Goal: Information Seeking & Learning: Learn about a topic

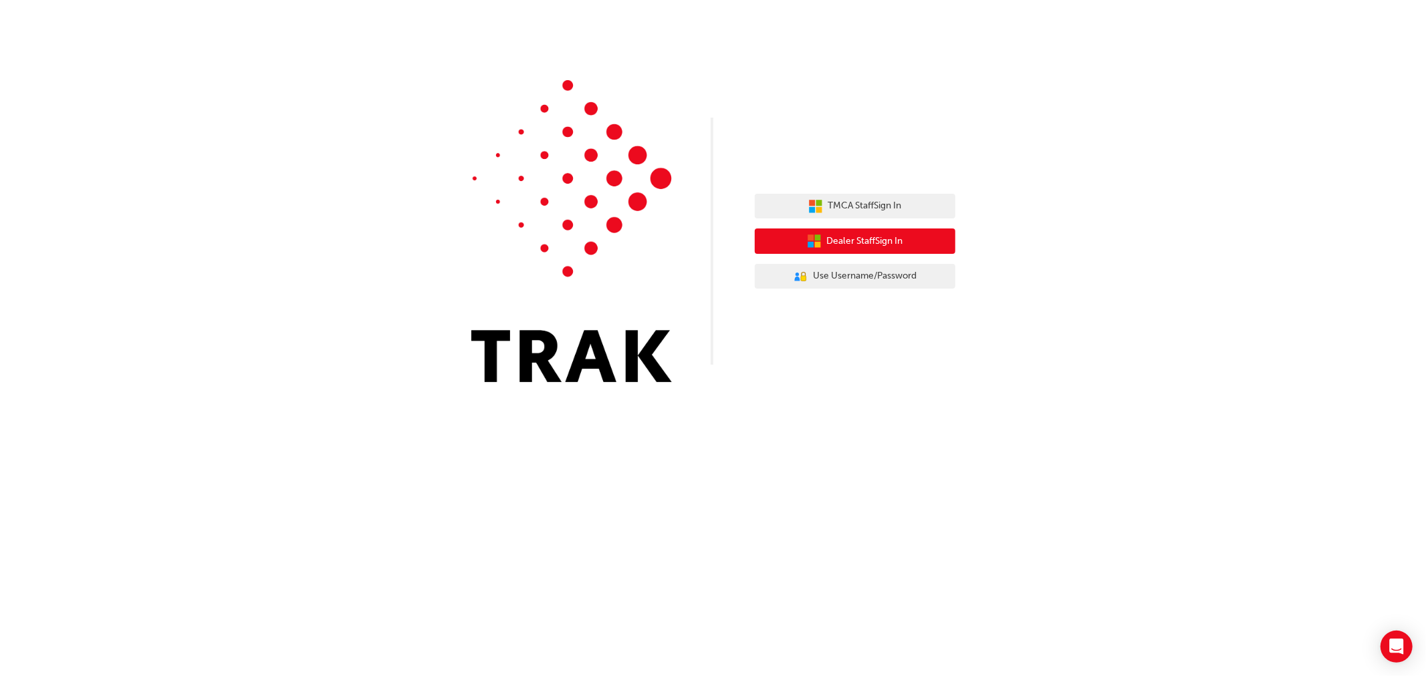
click at [859, 243] on span "Dealer Staff Sign In" at bounding box center [865, 241] width 76 height 15
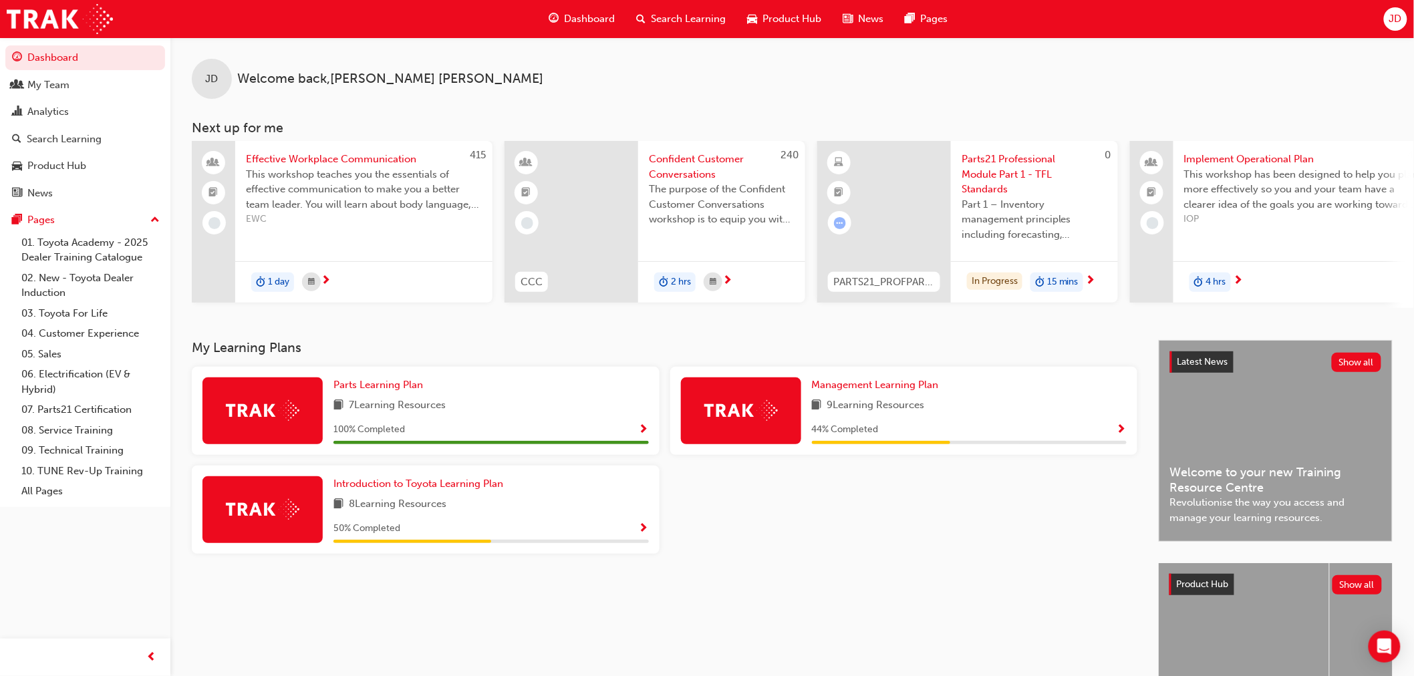
click at [671, 11] on span "Search Learning" at bounding box center [689, 18] width 75 height 15
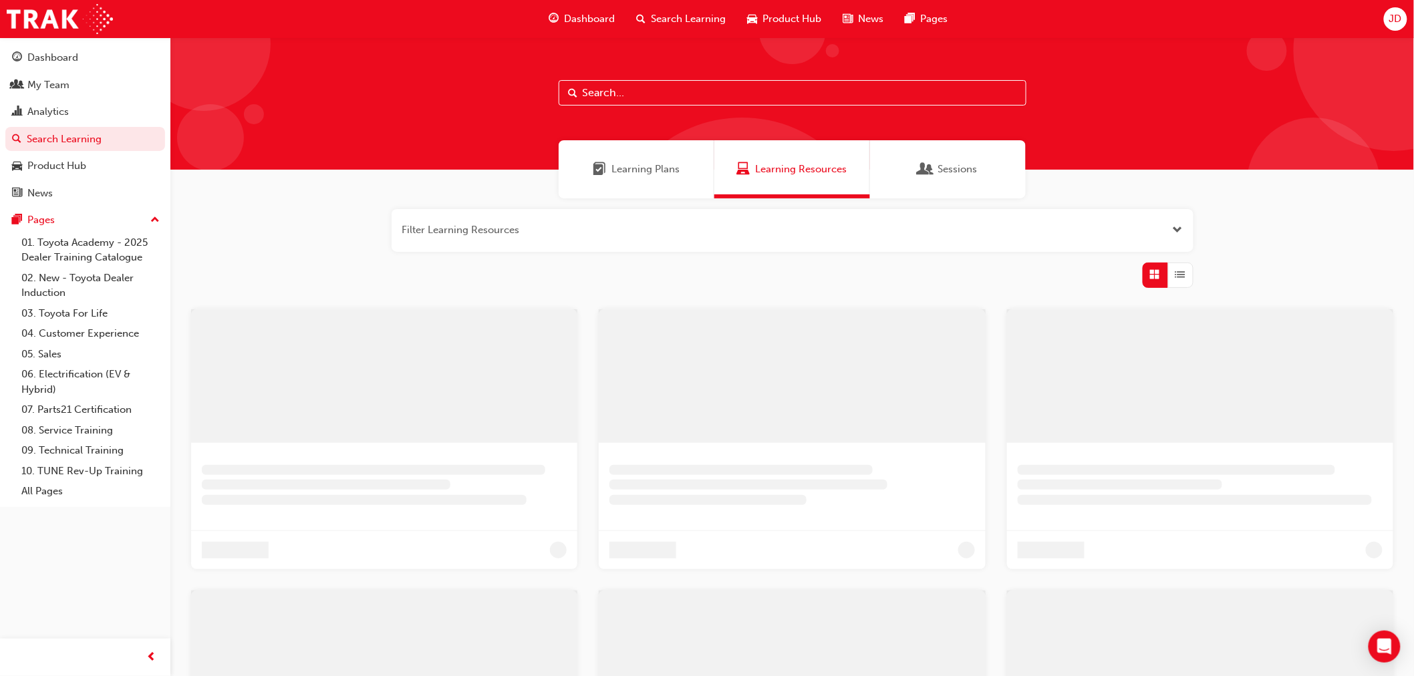
click at [638, 94] on input "text" at bounding box center [793, 92] width 468 height 25
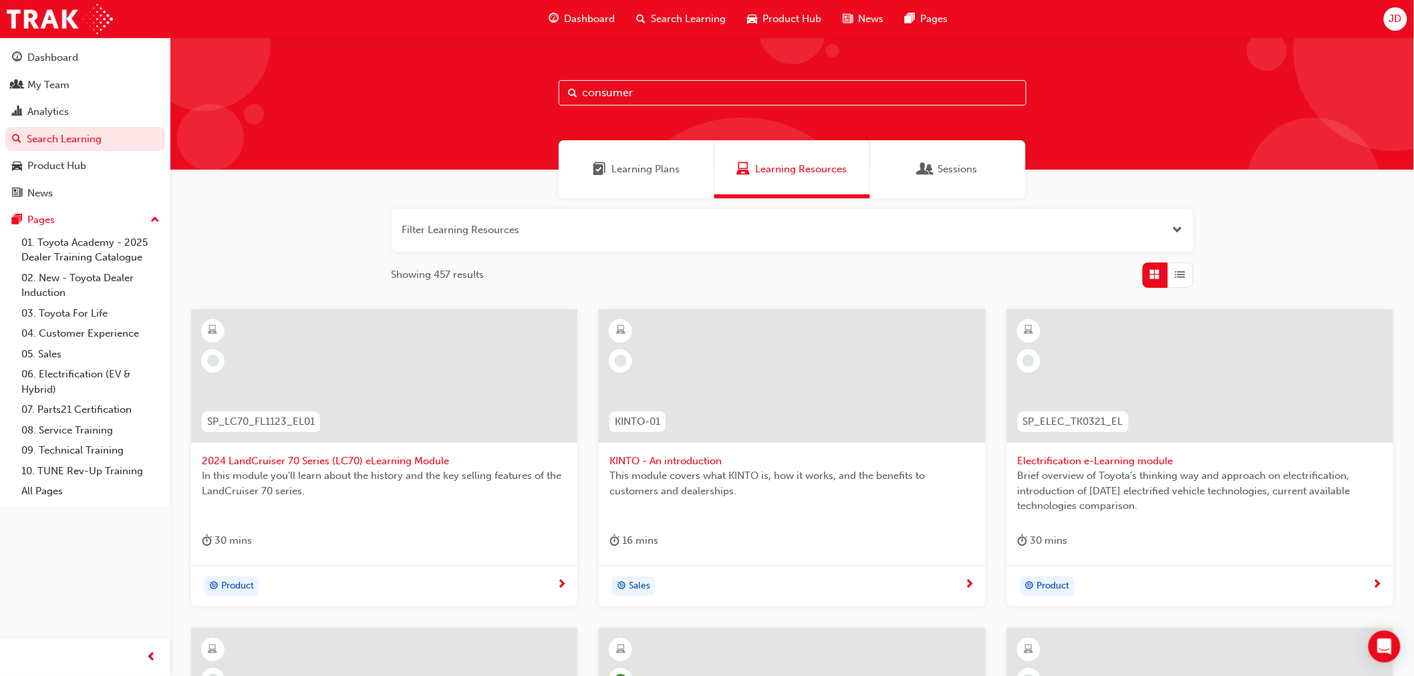
type input "consumer"
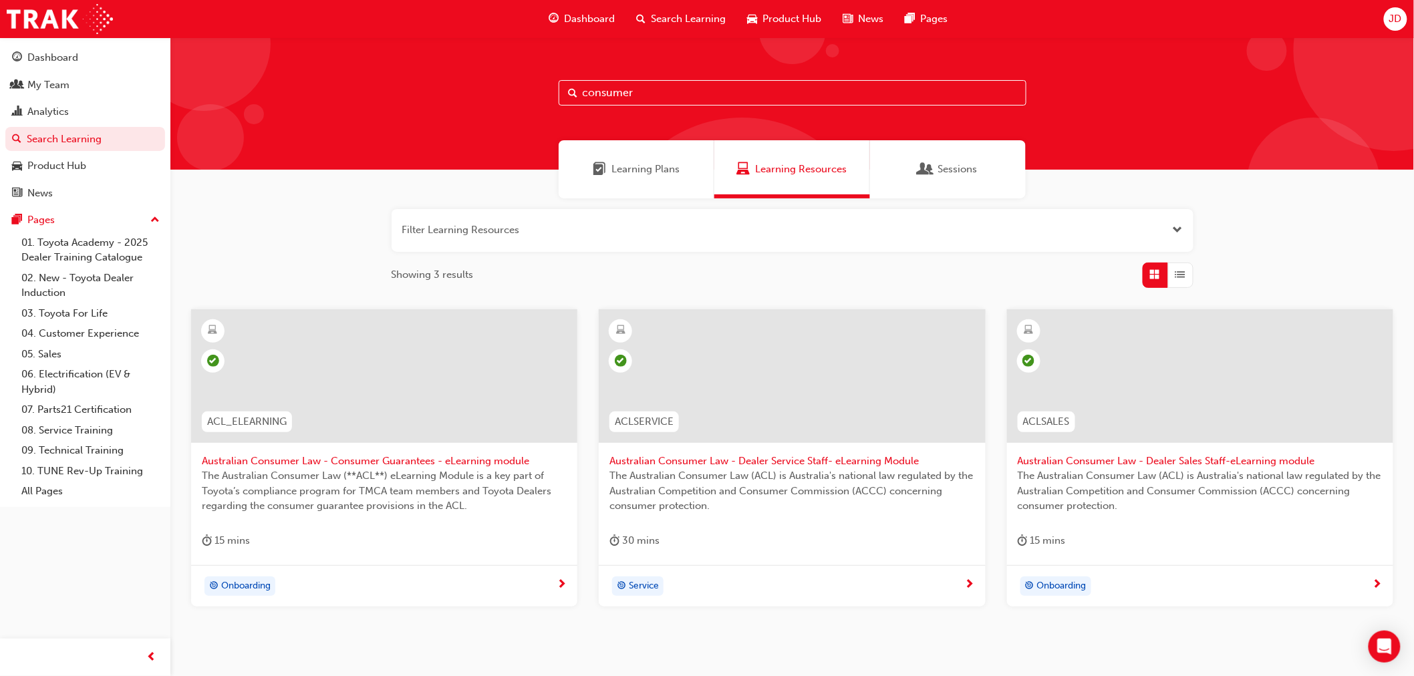
click at [311, 251] on div "Filter Learning Resources Showing 3 results ACL_ELEARNING Australian Consumer L…" at bounding box center [792, 429] width 1244 height 462
click at [800, 470] on span "The Australian Consumer Law (ACL) is Australia's national law regulated by the …" at bounding box center [792, 490] width 365 height 45
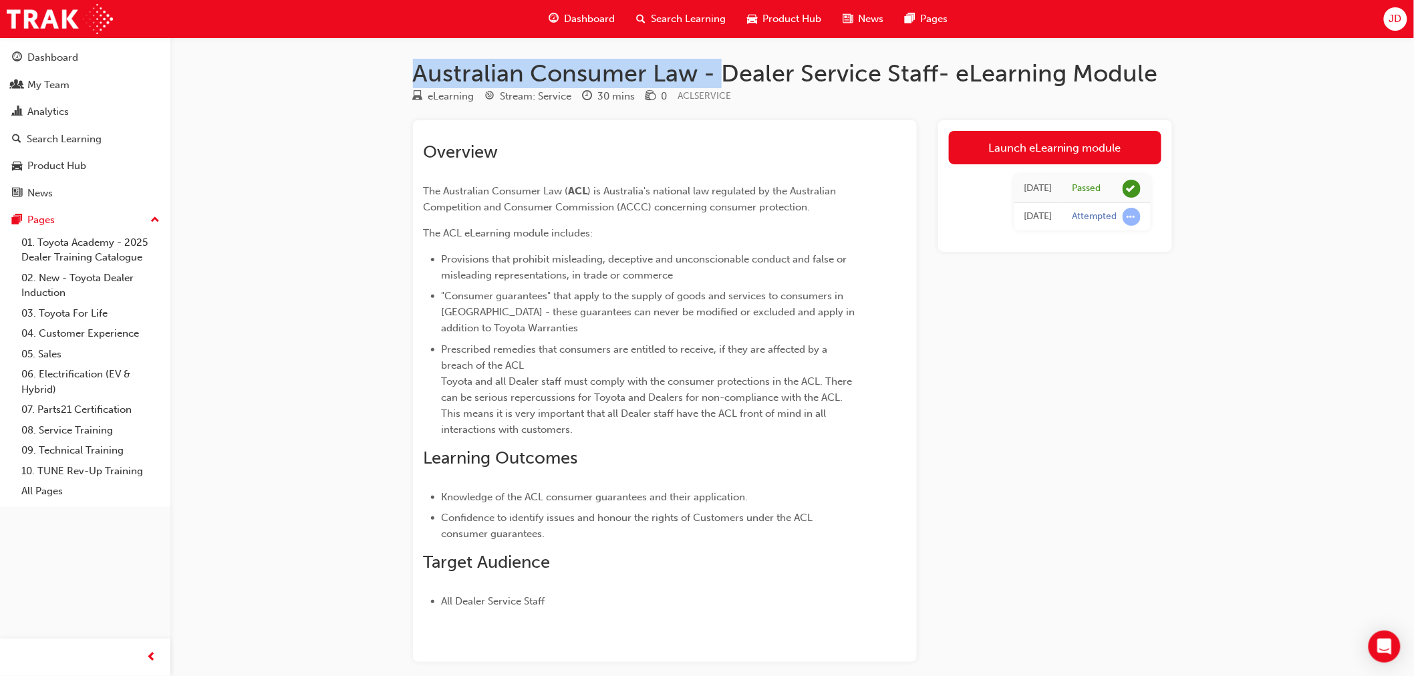
drag, startPoint x: 416, startPoint y: 72, endPoint x: 726, endPoint y: 77, distance: 310.8
click at [726, 77] on h1 "Australian Consumer Law - Dealer Service Staff- eLearning Module" at bounding box center [792, 73] width 759 height 29
click at [783, 77] on h1 "Australian Consumer Law - Dealer Service Staff- eLearning Module" at bounding box center [792, 73] width 759 height 29
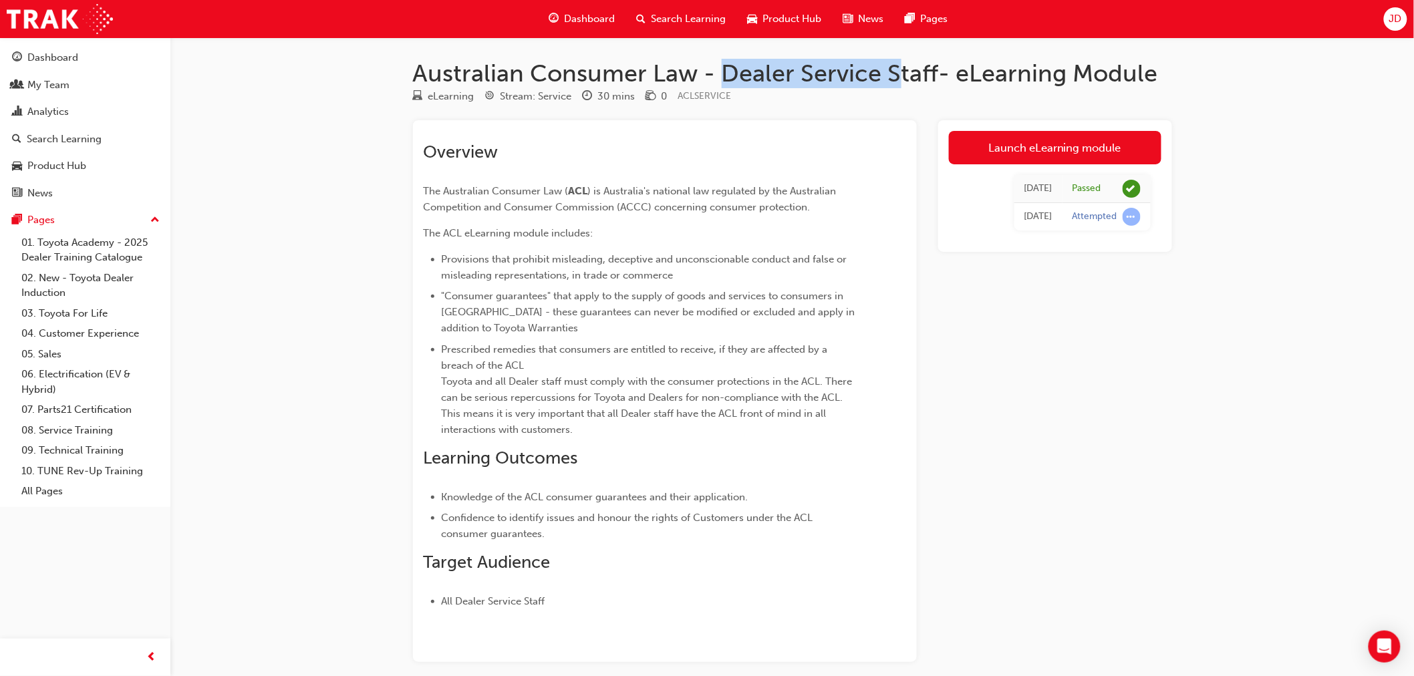
drag, startPoint x: 726, startPoint y: 68, endPoint x: 898, endPoint y: 74, distance: 172.5
click at [898, 74] on h1 "Australian Consumer Law - Dealer Service Staff- eLearning Module" at bounding box center [792, 73] width 759 height 29
click at [930, 74] on h1 "Australian Consumer Law - Dealer Service Staff- eLearning Module" at bounding box center [792, 73] width 759 height 29
drag, startPoint x: 932, startPoint y: 72, endPoint x: 417, endPoint y: 63, distance: 515.4
click at [417, 63] on h1 "Australian Consumer Law - Dealer Service Staff- eLearning Module" at bounding box center [792, 73] width 759 height 29
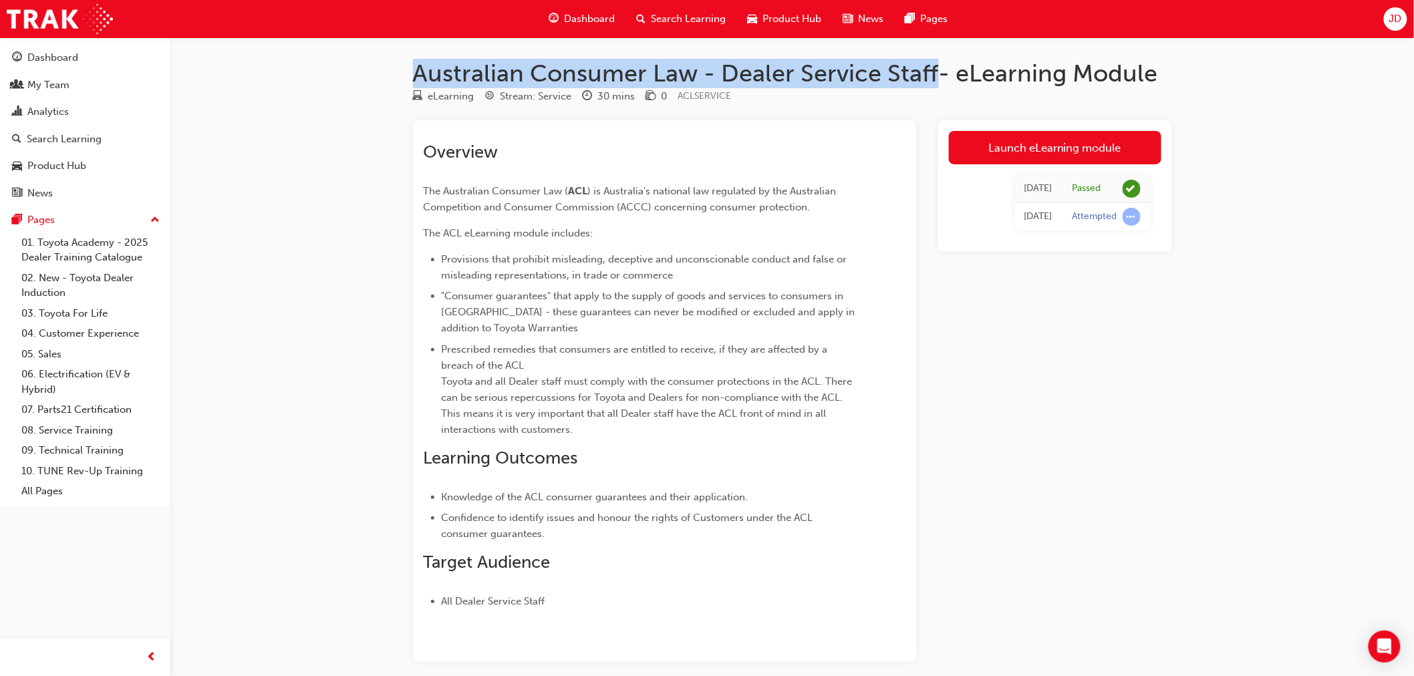
copy h1 "Australian Consumer Law - Dealer Service Staff"
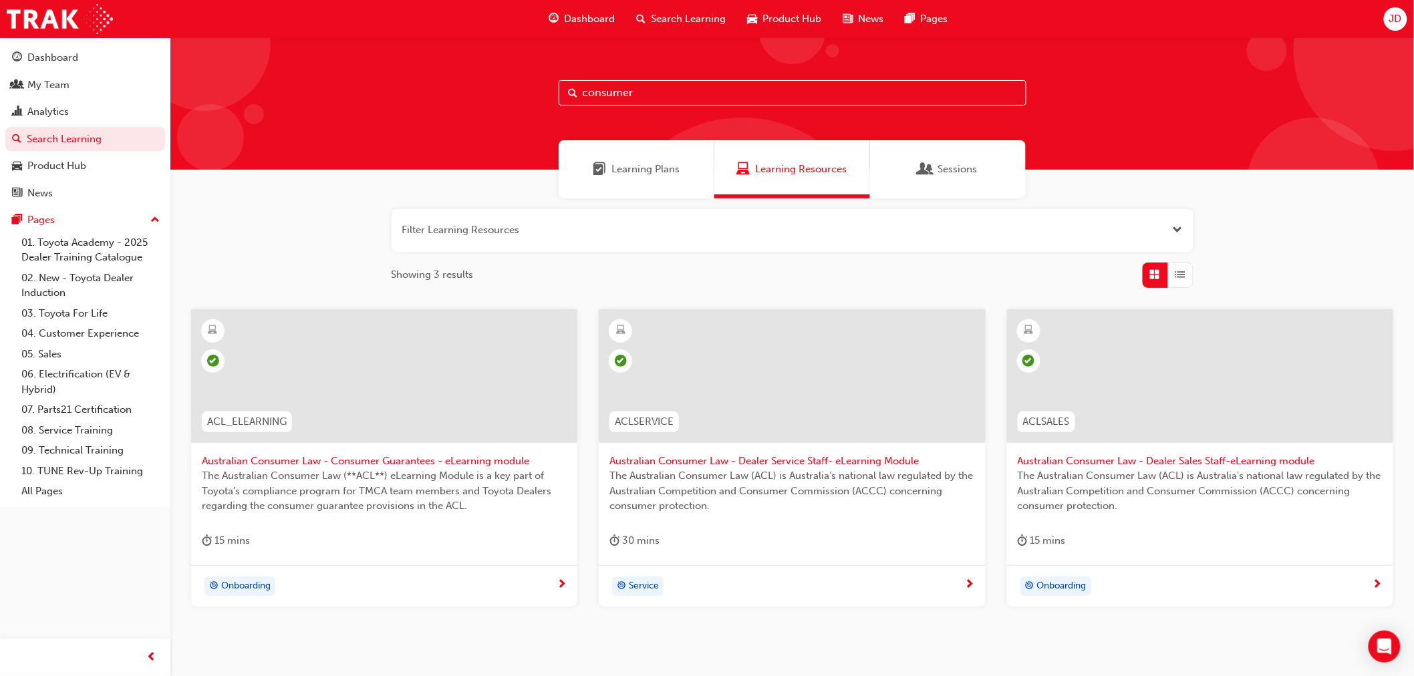
click at [1178, 463] on span "Australian Consumer Law - Dealer Sales Staff-eLearning module" at bounding box center [1200, 461] width 365 height 15
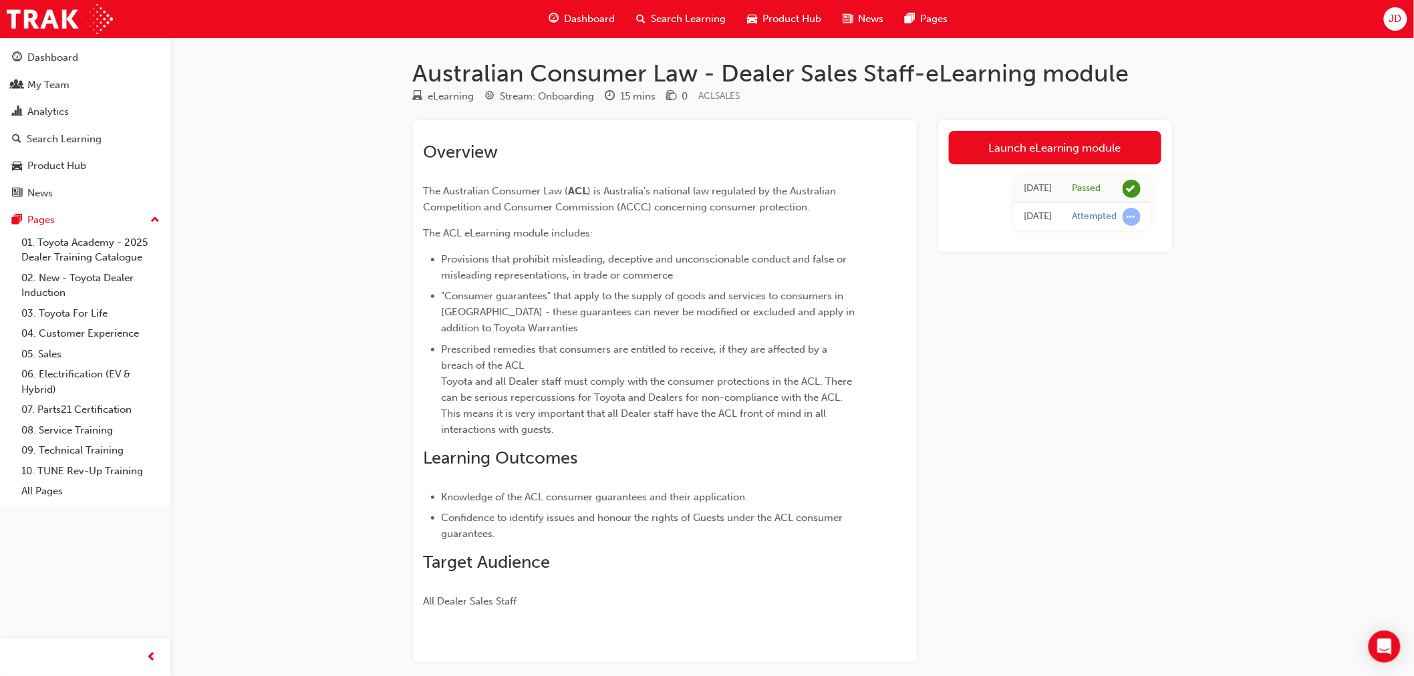
click at [410, 70] on div "Australian Consumer Law - Dealer Sales Staff-eLearning module eLearning Stream:…" at bounding box center [793, 382] width 802 height 646
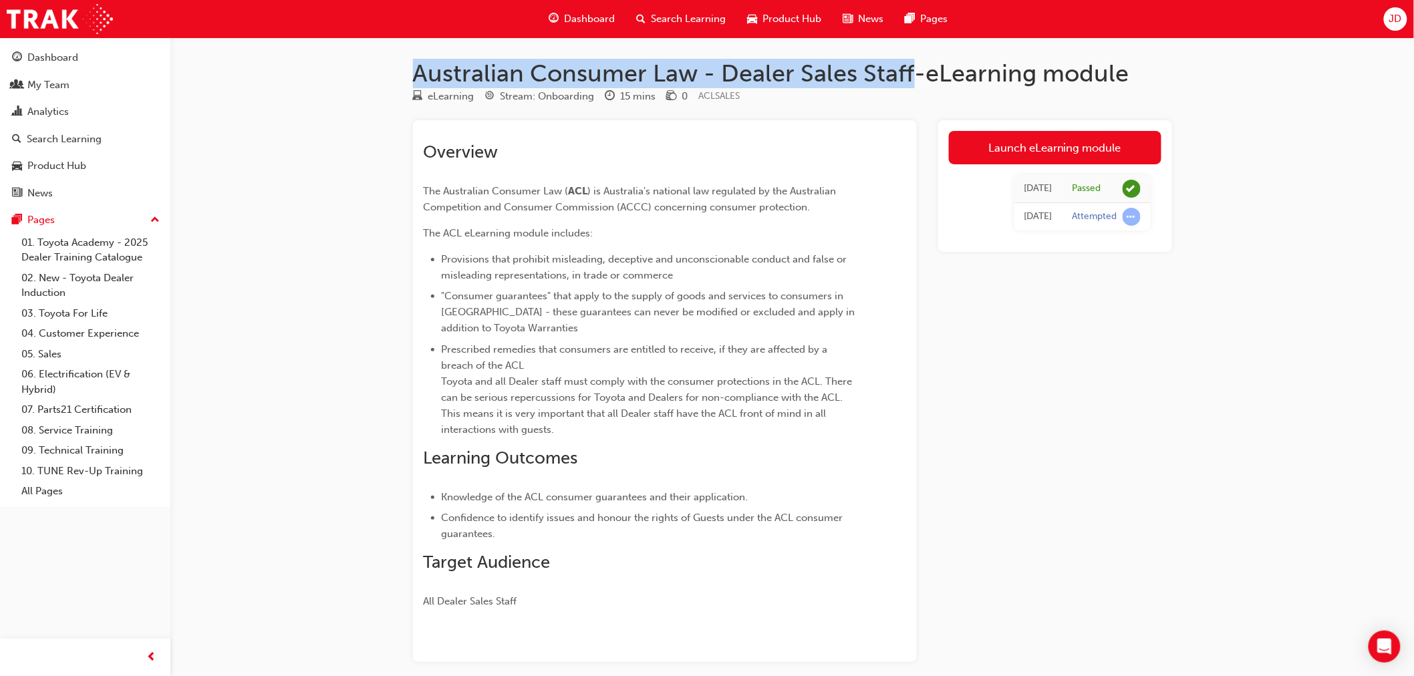
drag, startPoint x: 412, startPoint y: 69, endPoint x: 912, endPoint y: 77, distance: 500.0
click at [912, 77] on h1 "Australian Consumer Law - Dealer Sales Staff-eLearning module" at bounding box center [792, 73] width 759 height 29
